Goal: Find specific page/section: Find specific page/section

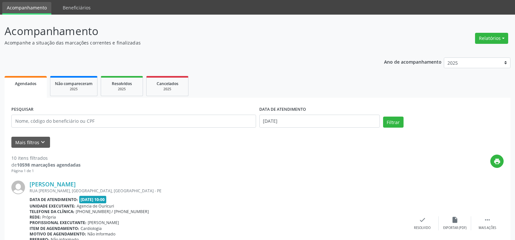
scroll to position [33, 0]
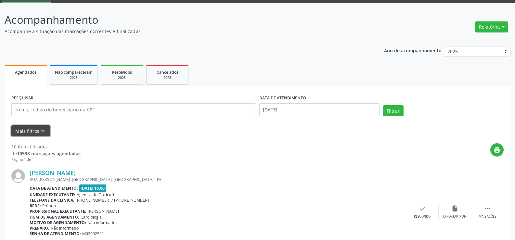
click at [30, 132] on button "Mais filtros keyboard_arrow_down" at bounding box center [30, 131] width 39 height 11
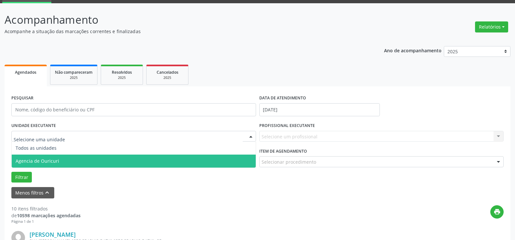
click at [56, 158] on span "Agencia de Ouricuri" at bounding box center [134, 161] width 244 height 13
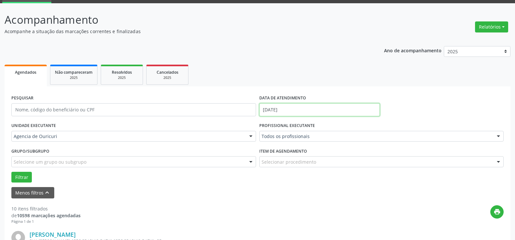
click at [294, 111] on input "[DATE]" at bounding box center [319, 109] width 121 height 13
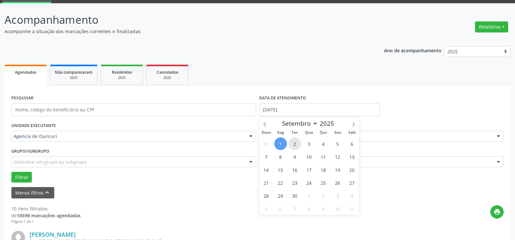
click at [295, 145] on span "2" at bounding box center [295, 144] width 13 height 13
type input "[DATE]"
click at [295, 145] on span "2" at bounding box center [295, 144] width 13 height 13
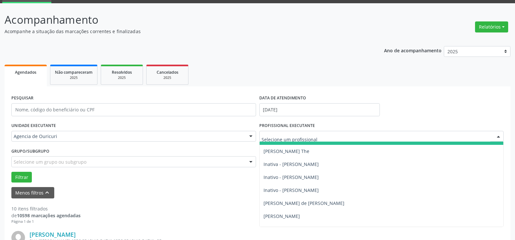
scroll to position [65, 0]
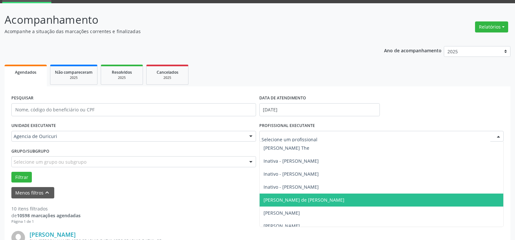
click at [271, 201] on span "[PERSON_NAME] de [PERSON_NAME]" at bounding box center [304, 200] width 81 height 6
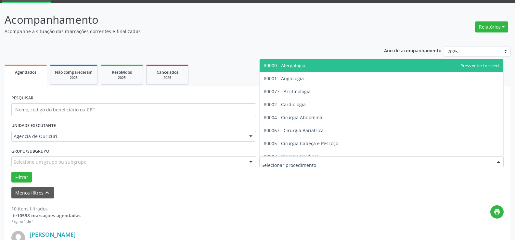
click at [287, 166] on div at bounding box center [381, 161] width 245 height 11
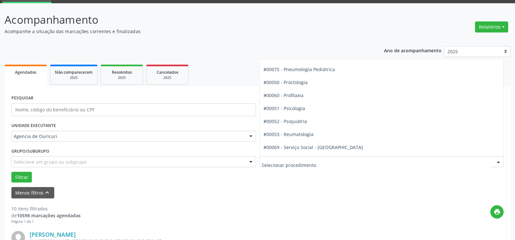
scroll to position [1041, 0]
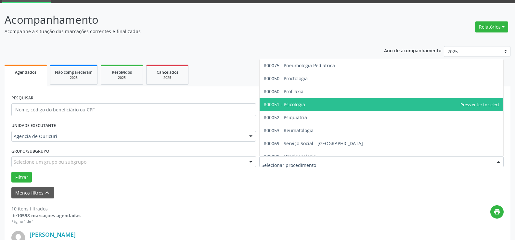
click at [308, 100] on span "#00051 - Psicologia" at bounding box center [382, 104] width 244 height 13
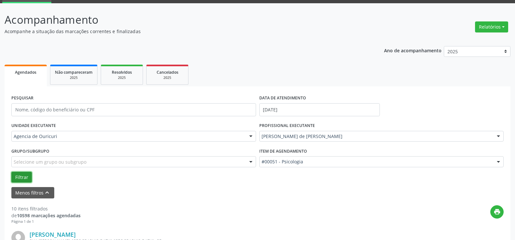
click at [17, 176] on button "Filtrar" at bounding box center [21, 177] width 20 height 11
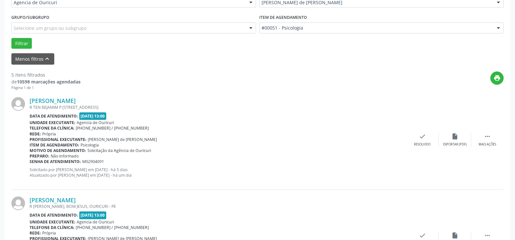
scroll to position [4, 0]
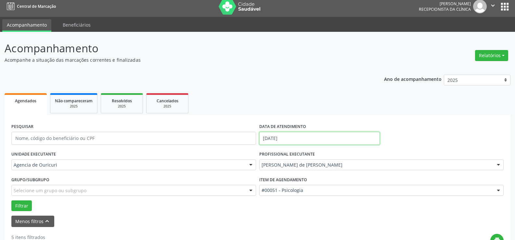
click at [285, 136] on input "[DATE]" at bounding box center [319, 138] width 121 height 13
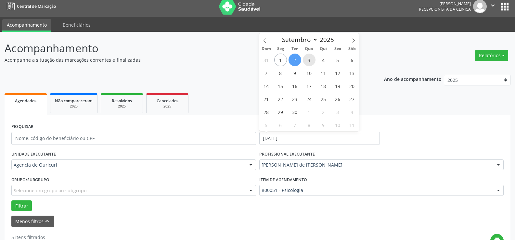
click at [311, 58] on span "3" at bounding box center [309, 60] width 13 height 13
type input "[DATE]"
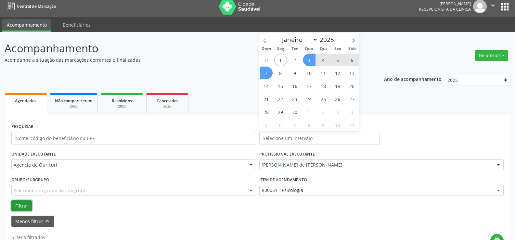
click at [24, 203] on button "Filtrar" at bounding box center [21, 206] width 20 height 11
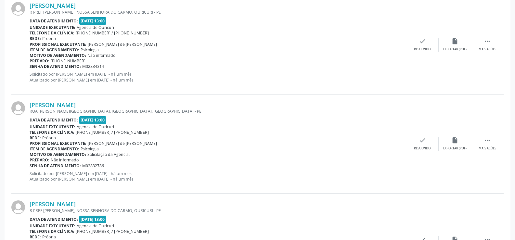
scroll to position [1536, 0]
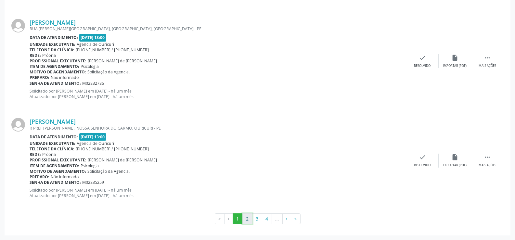
click at [248, 220] on button "2" at bounding box center [248, 219] width 10 height 11
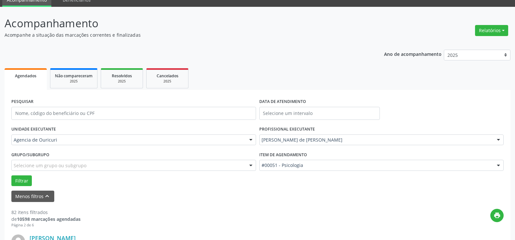
scroll to position [65, 0]
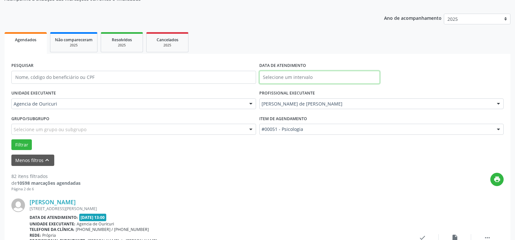
click at [285, 80] on input "text" at bounding box center [319, 77] width 121 height 13
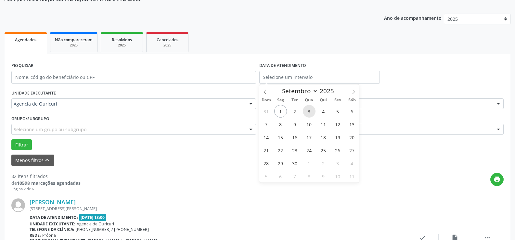
click at [308, 109] on span "3" at bounding box center [309, 111] width 13 height 13
type input "[DATE]"
click at [308, 109] on span "3" at bounding box center [309, 111] width 13 height 13
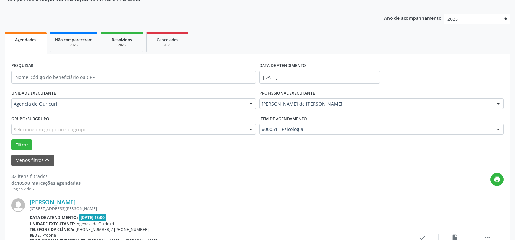
click at [308, 109] on div "[PERSON_NAME] de [PERSON_NAME]" at bounding box center [381, 104] width 245 height 11
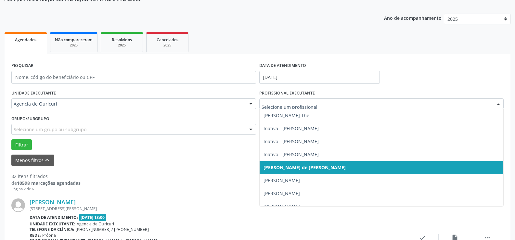
click at [298, 170] on span "[PERSON_NAME] de [PERSON_NAME]" at bounding box center [305, 168] width 82 height 6
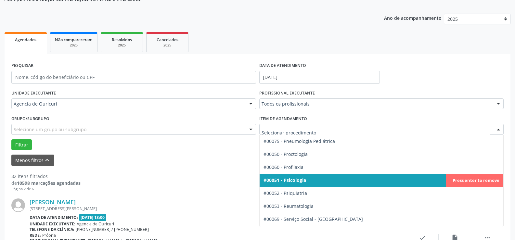
click at [312, 180] on span "#00051 - Psicologia" at bounding box center [382, 180] width 244 height 13
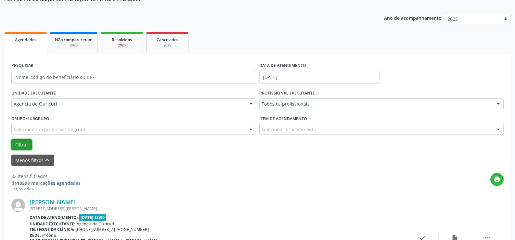
click at [23, 148] on button "Filtrar" at bounding box center [21, 145] width 20 height 11
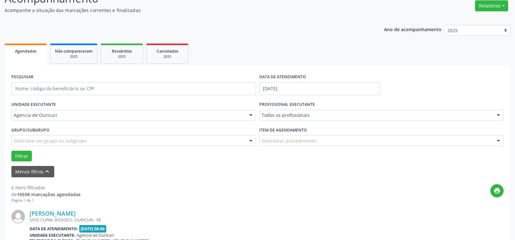
scroll to position [38, 0]
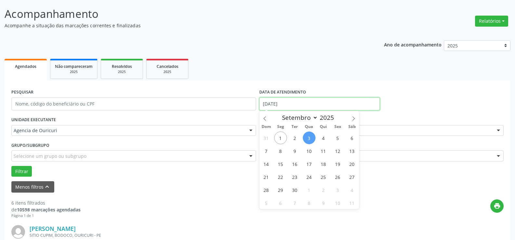
click at [292, 103] on input "[DATE]" at bounding box center [319, 104] width 121 height 13
click at [294, 135] on span "2" at bounding box center [295, 138] width 13 height 13
type input "[DATE]"
click at [294, 135] on span "2" at bounding box center [295, 138] width 13 height 13
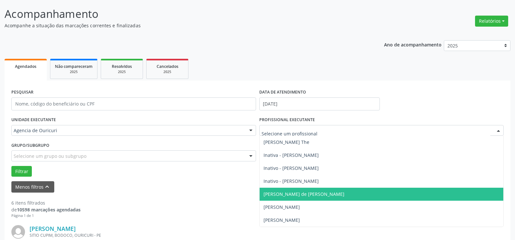
click at [299, 198] on span "[PERSON_NAME] de [PERSON_NAME]" at bounding box center [382, 194] width 244 height 13
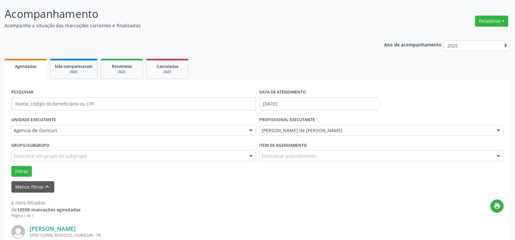
click at [298, 160] on div "Selecionar procedimento" at bounding box center [381, 156] width 245 height 11
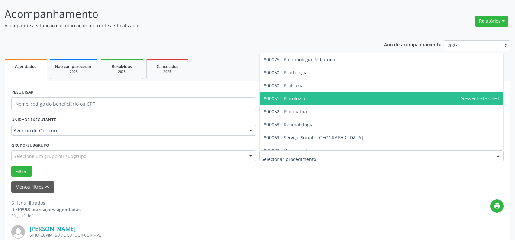
click at [315, 98] on span "#00051 - Psicologia" at bounding box center [382, 98] width 244 height 13
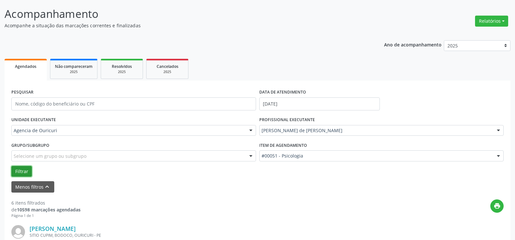
click at [17, 173] on button "Filtrar" at bounding box center [21, 171] width 20 height 11
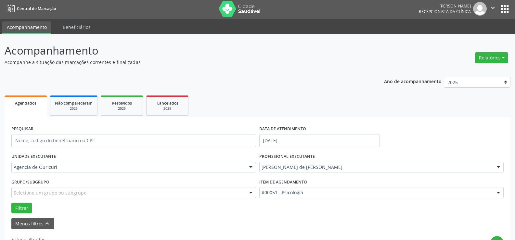
scroll to position [0, 0]
